Goal: Book appointment/travel/reservation

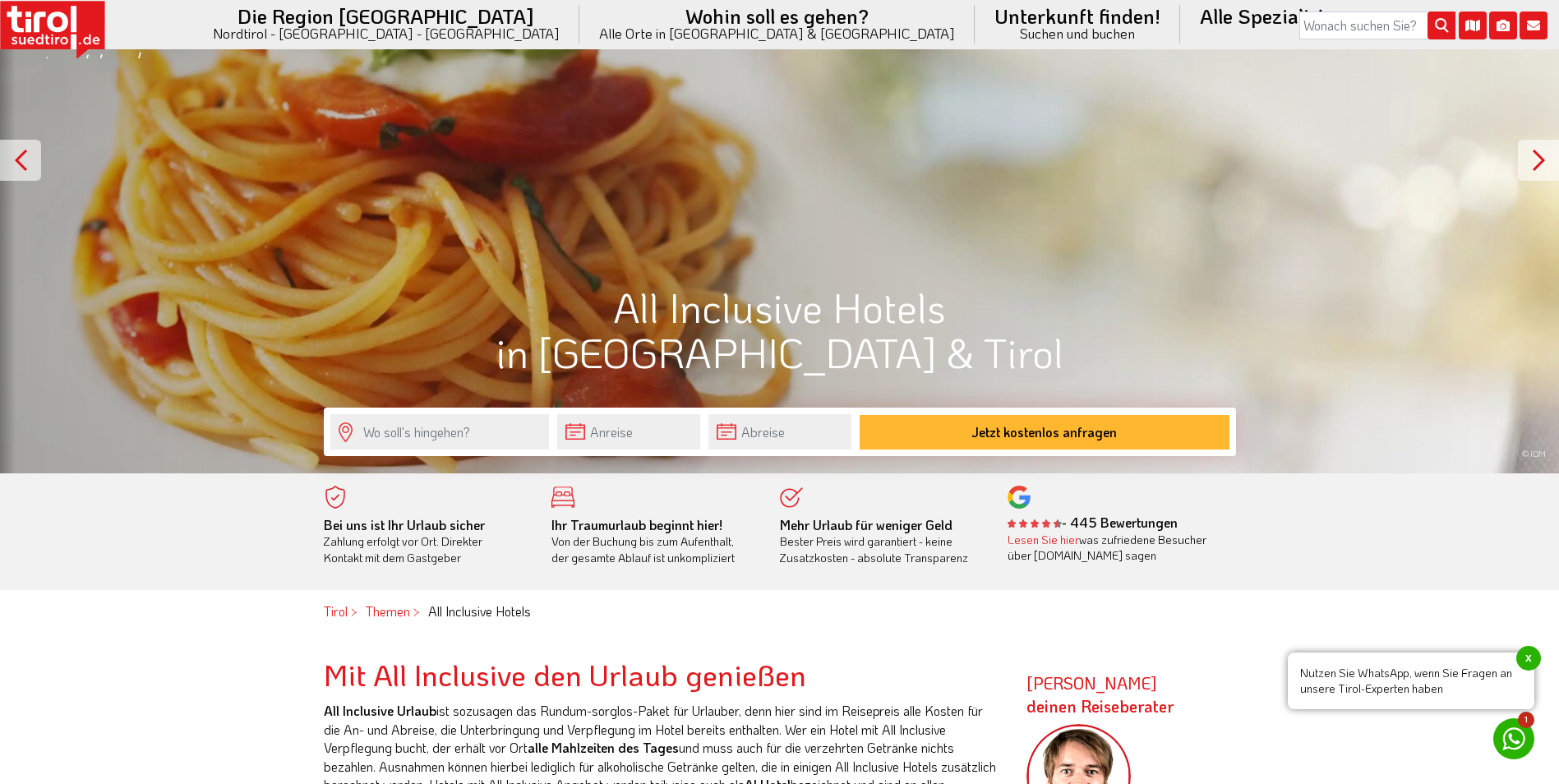
scroll to position [575, 0]
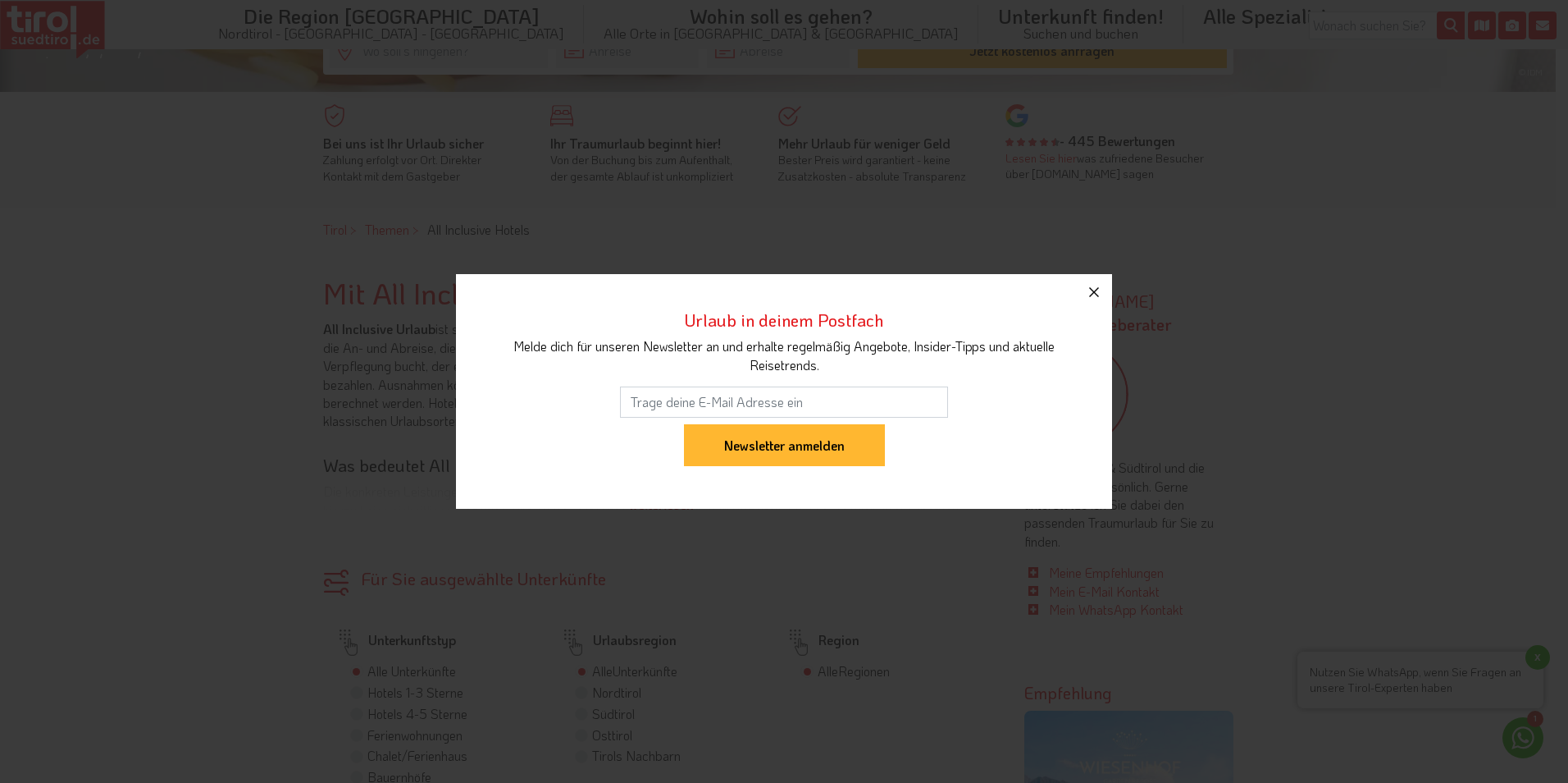
click at [1094, 297] on icon "button" at bounding box center [1094, 293] width 20 height 20
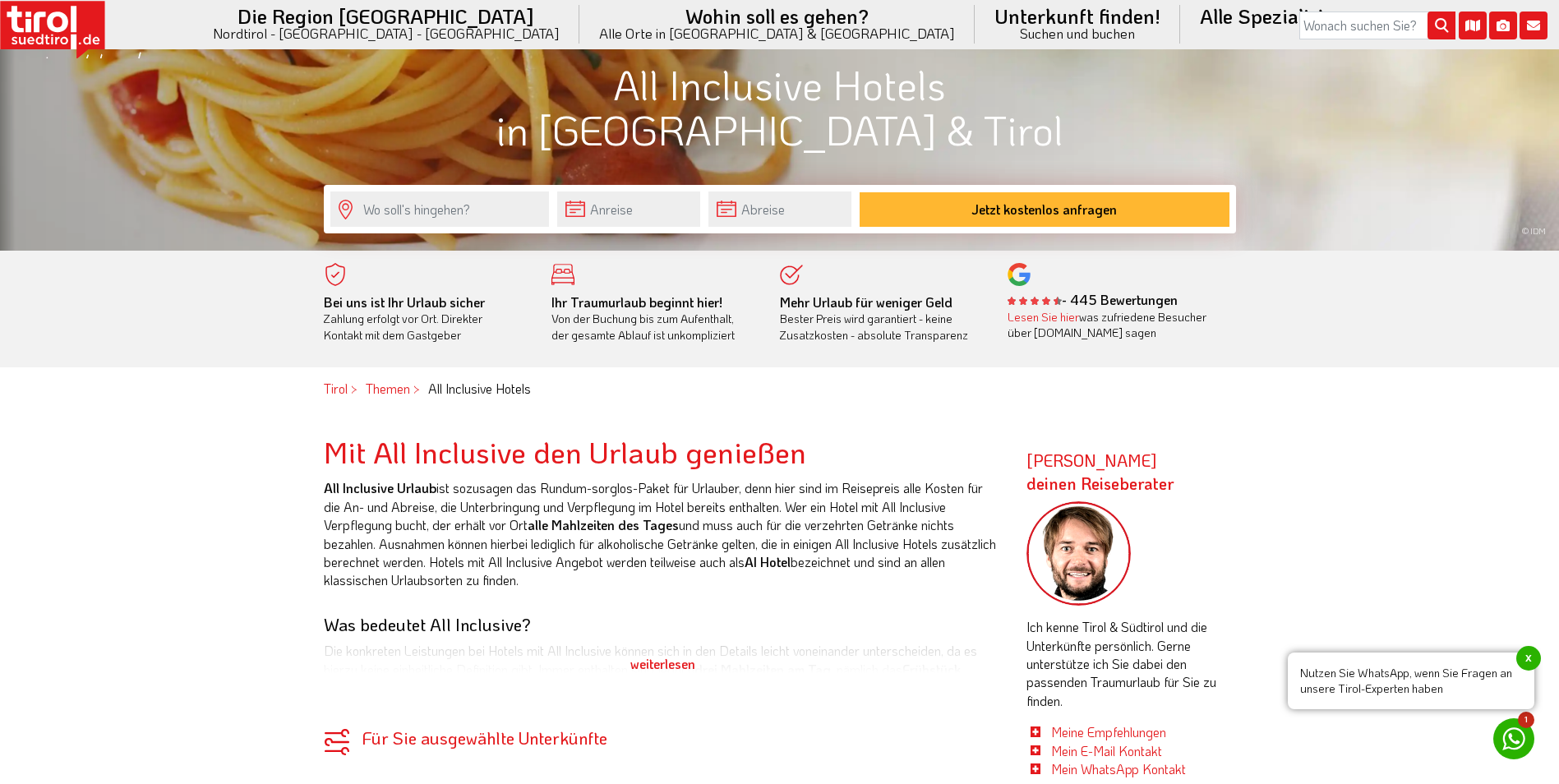
scroll to position [165, 0]
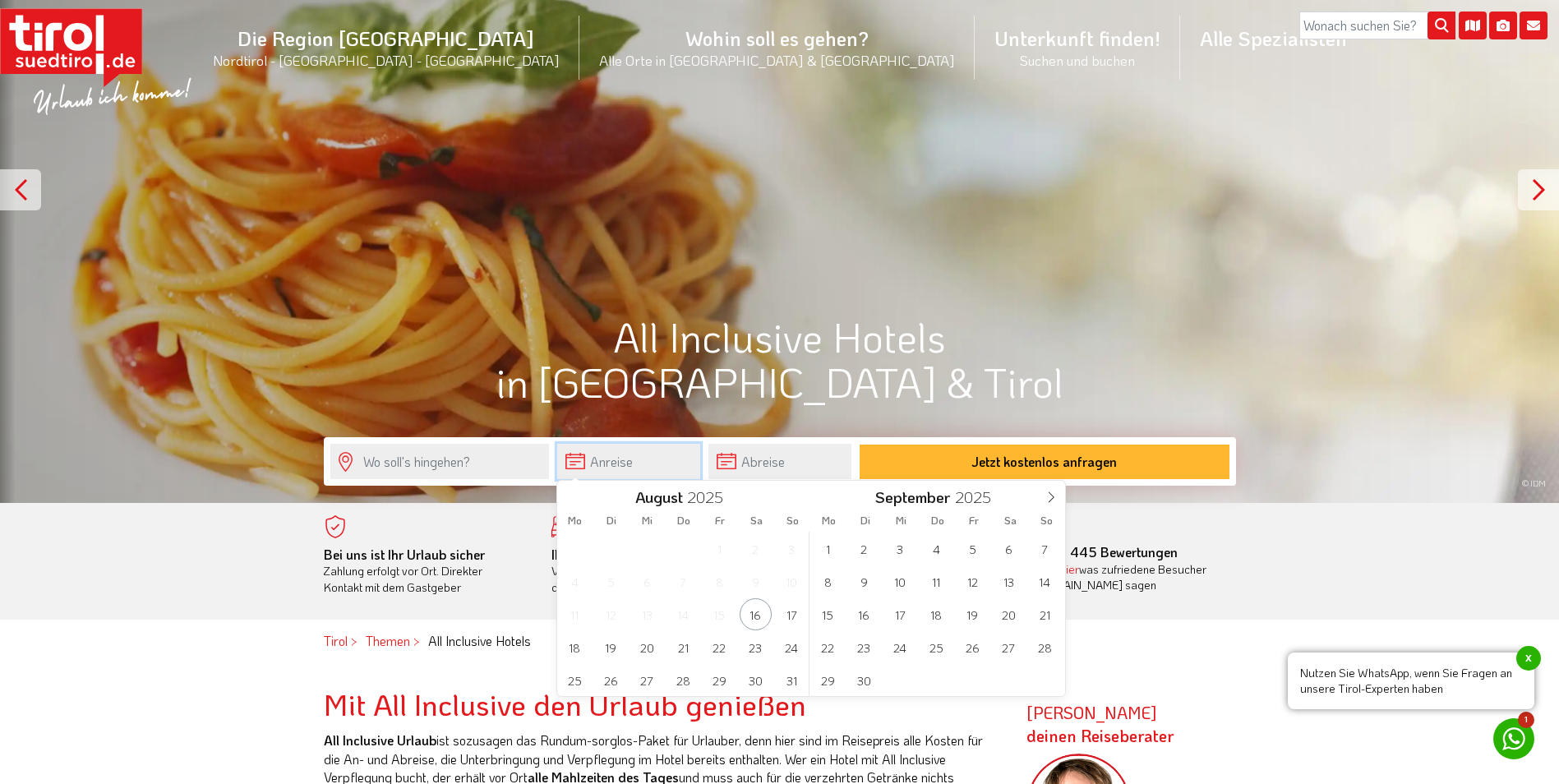
click at [597, 464] on input "text" at bounding box center [629, 462] width 143 height 36
click at [1044, 489] on span at bounding box center [1051, 494] width 28 height 28
click at [1032, 582] on span "12" at bounding box center [1045, 581] width 32 height 32
click at [677, 617] on span "16" at bounding box center [683, 613] width 32 height 32
type input "[DATE]"
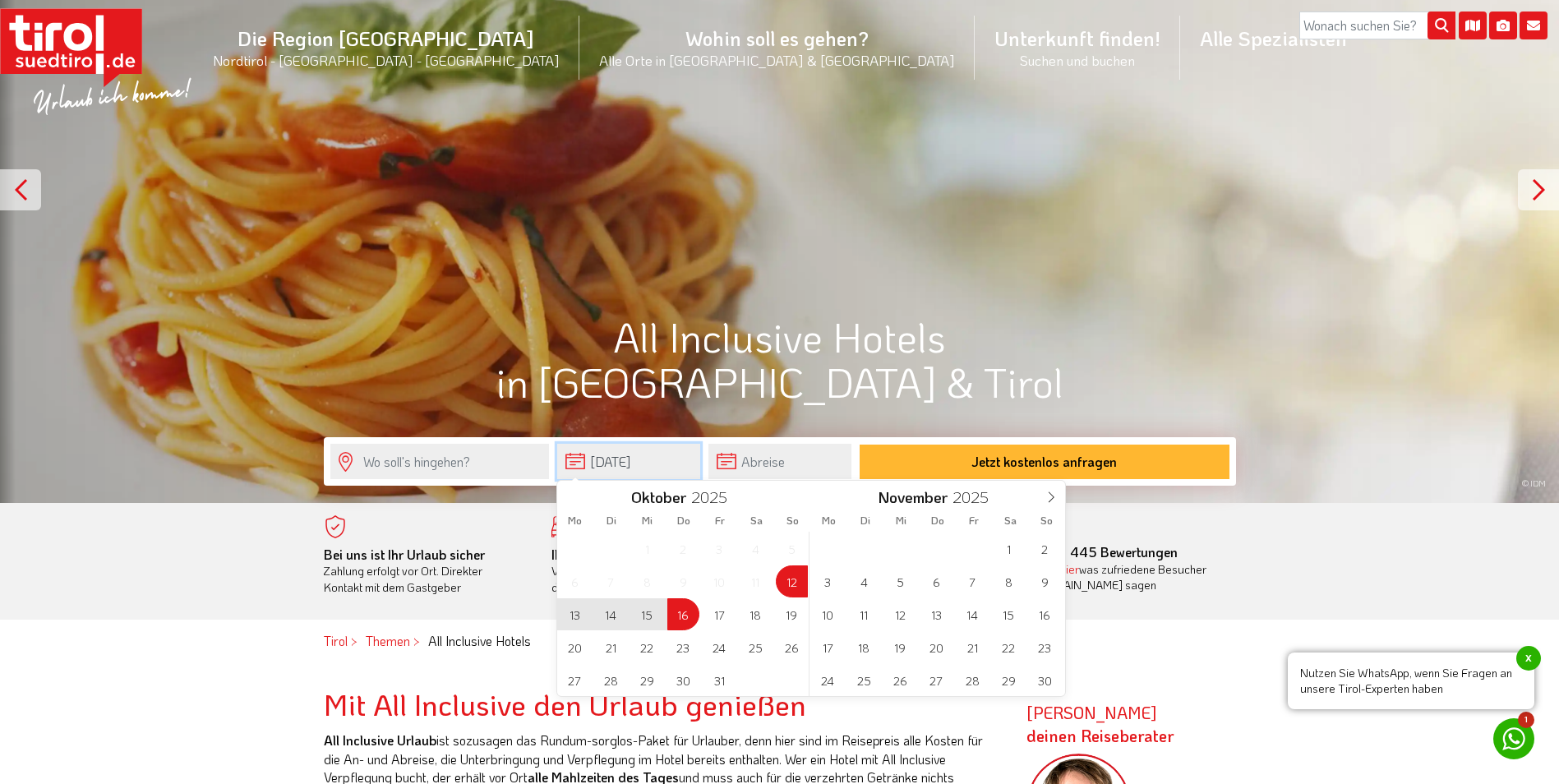
type input "[DATE]"
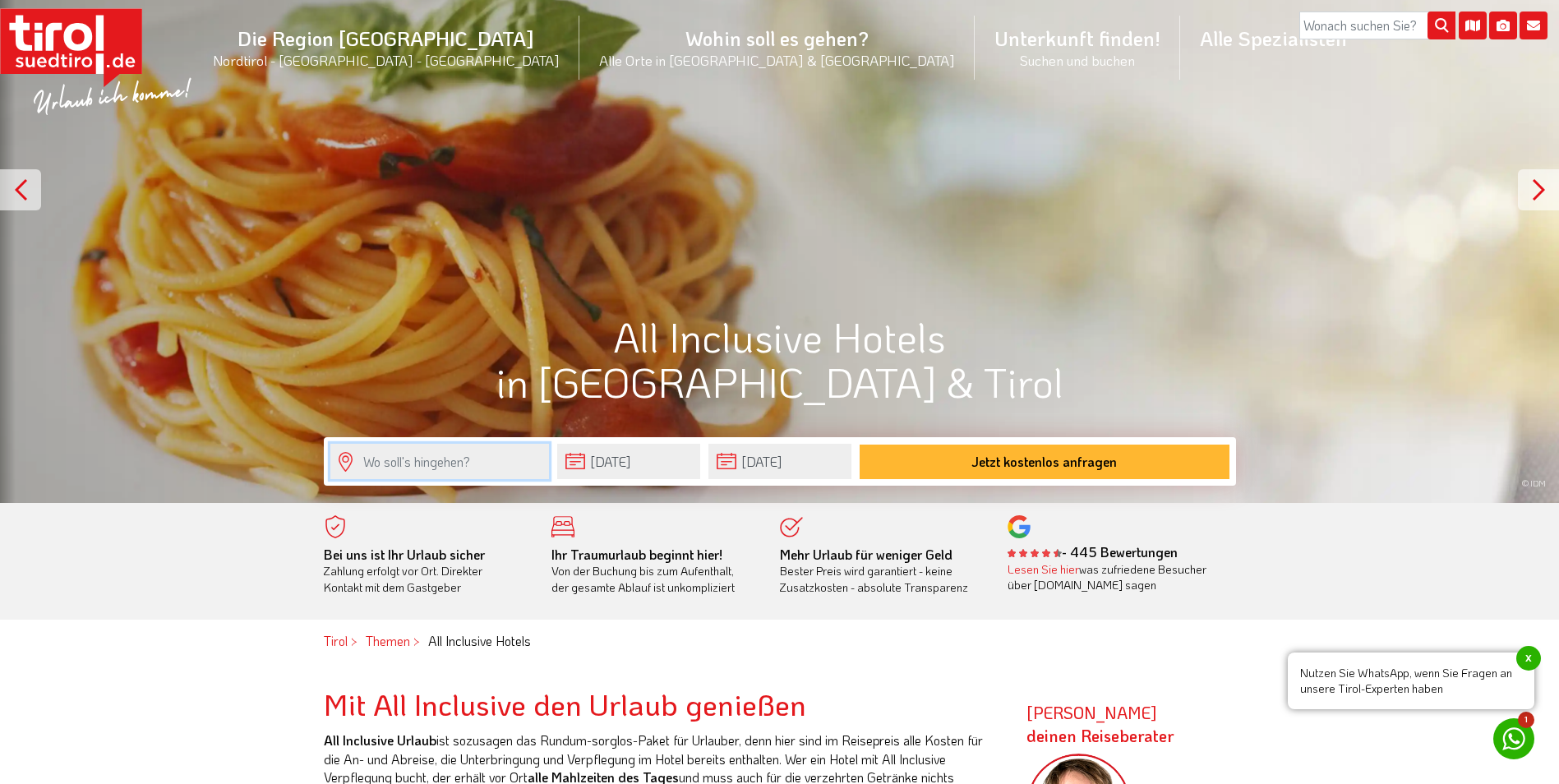
click at [443, 462] on input "text" at bounding box center [440, 462] width 219 height 36
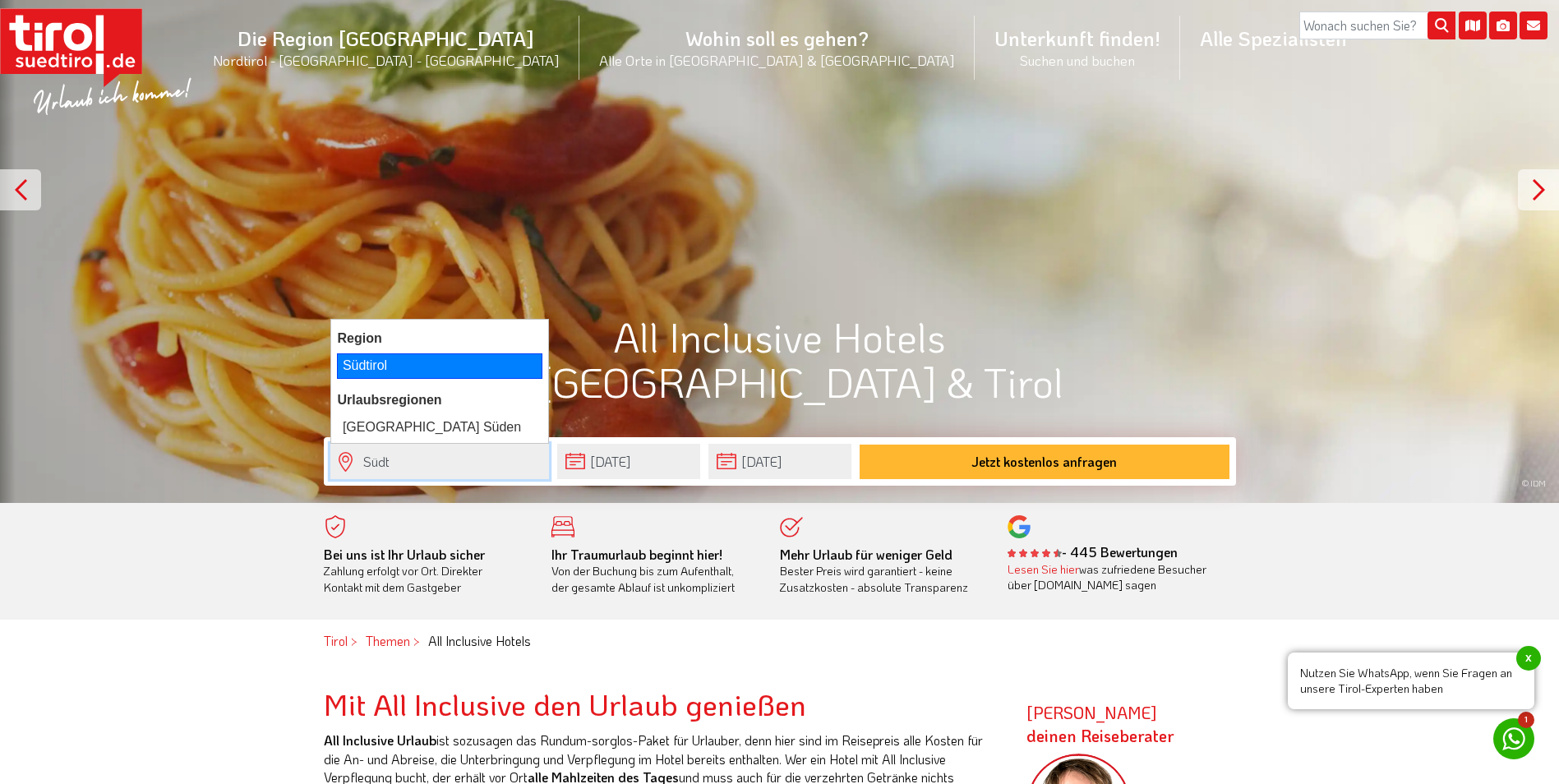
click at [359, 354] on div "Südtirol" at bounding box center [440, 365] width 205 height 25
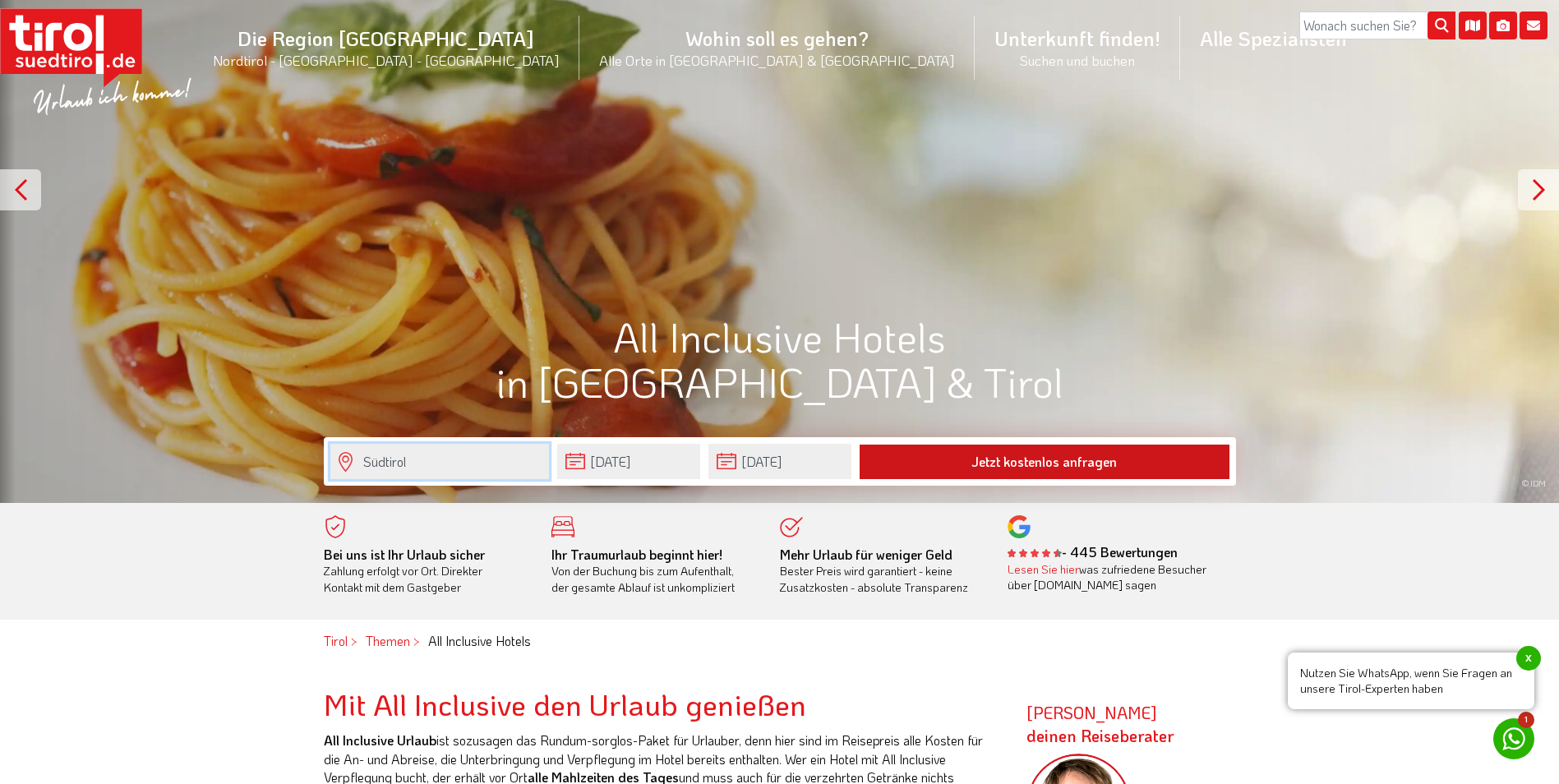
type input "Südtirol"
click at [1041, 474] on button "Jetzt kostenlos anfragen" at bounding box center [1044, 462] width 370 height 35
